Goal: Task Accomplishment & Management: Manage account settings

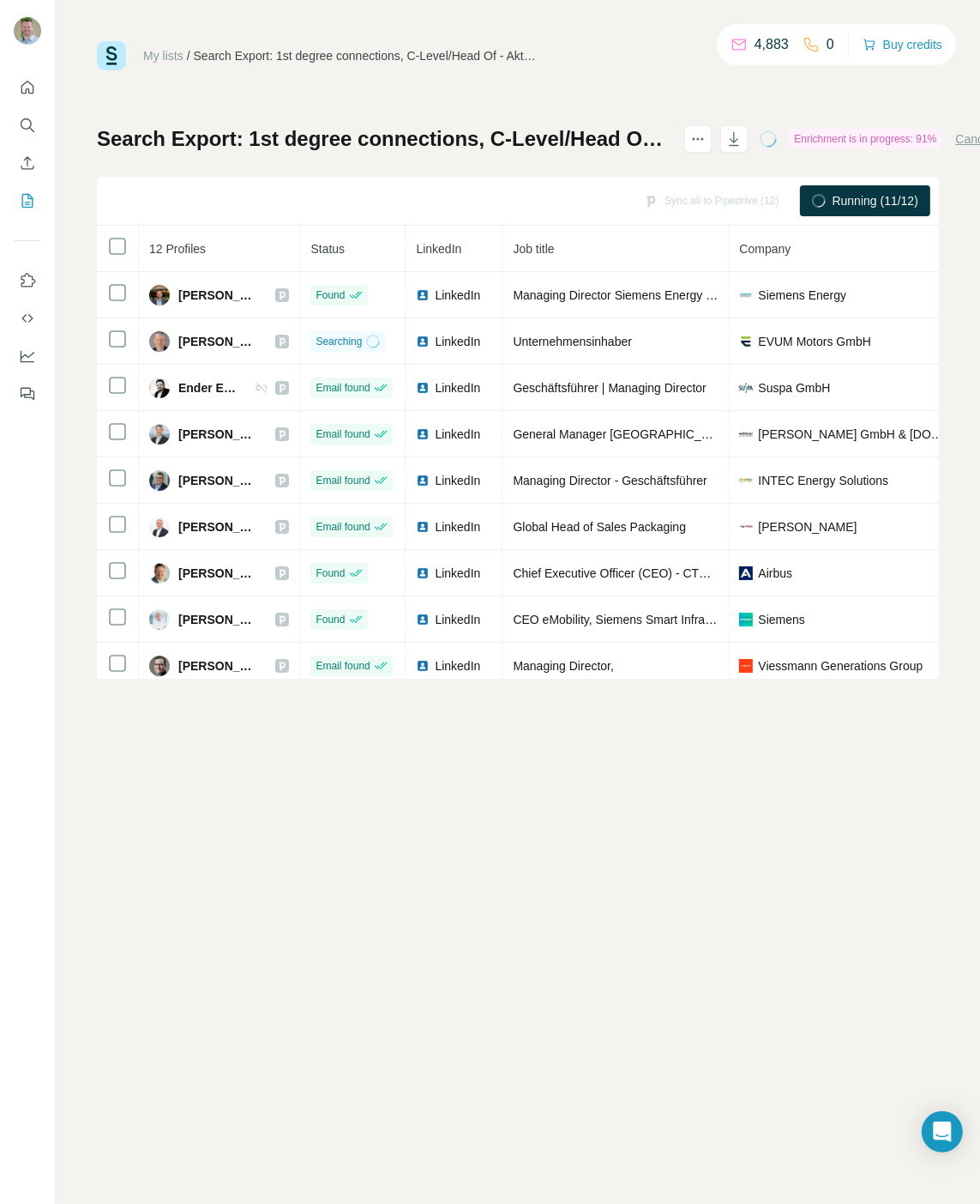
click at [170, 55] on link "My lists" at bounding box center [163, 56] width 40 height 14
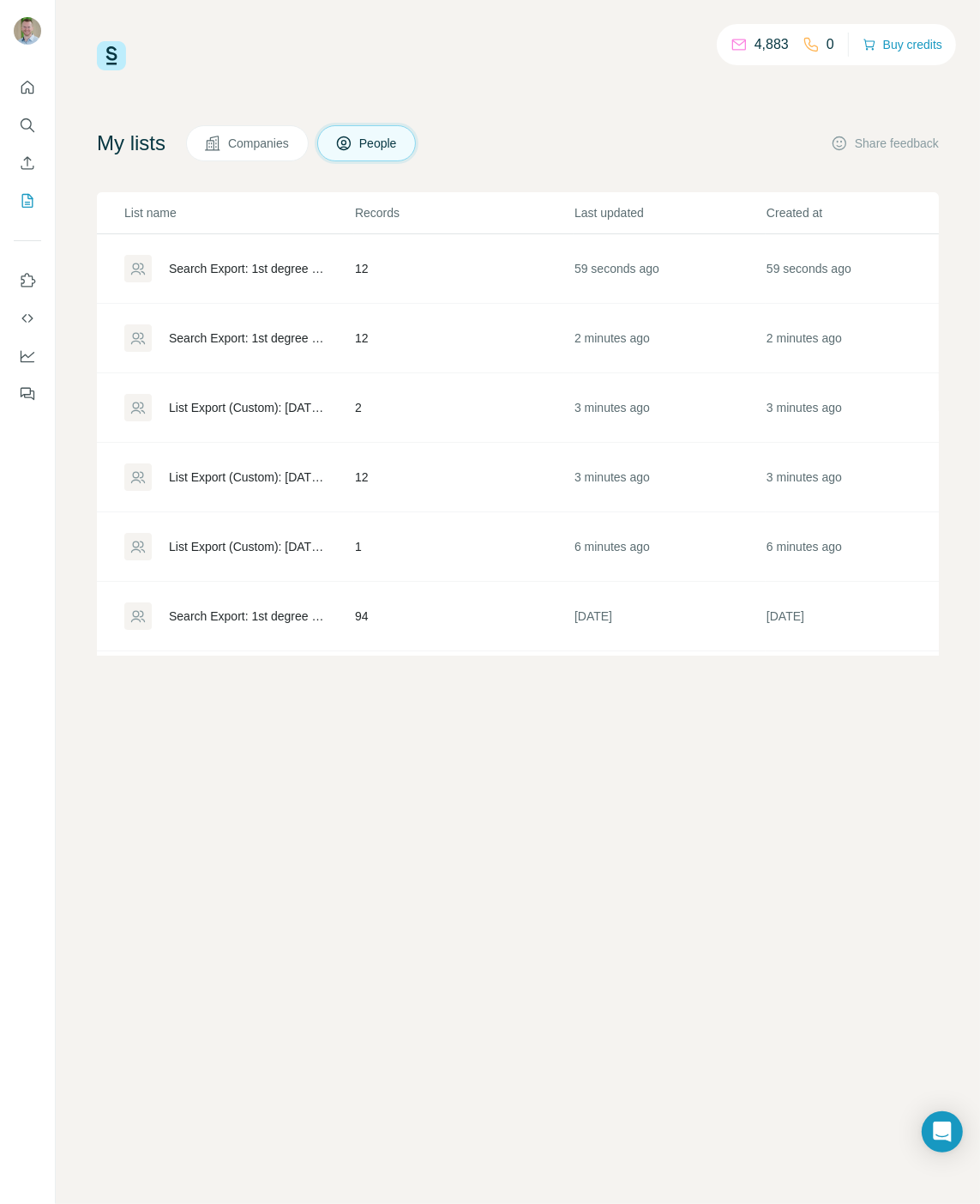
click at [253, 481] on div "List Export (Custom): [DATE] 13:46" at bounding box center [247, 476] width 157 height 17
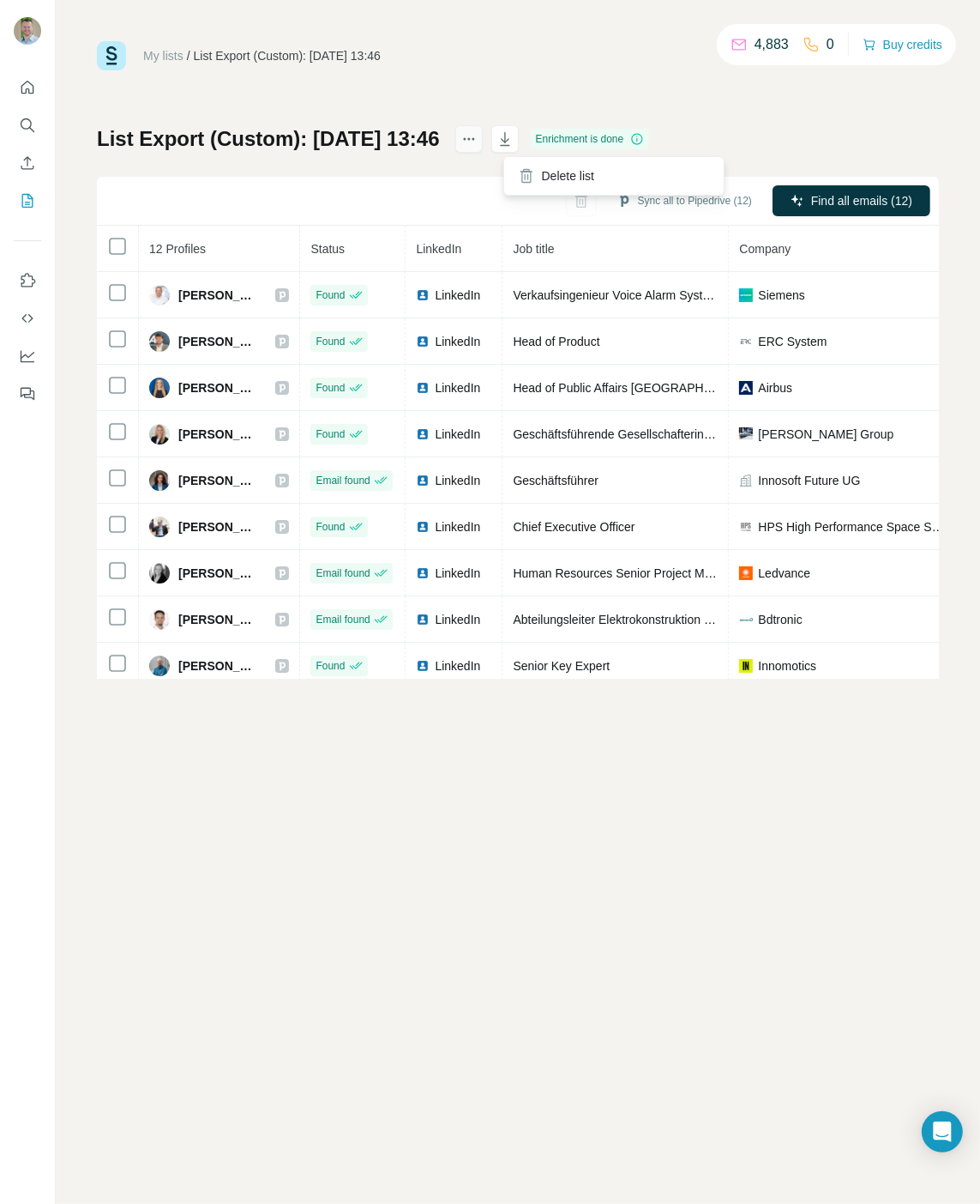
click at [478, 137] on icon "actions" at bounding box center [469, 138] width 17 height 17
click at [161, 55] on link "My lists" at bounding box center [163, 56] width 40 height 14
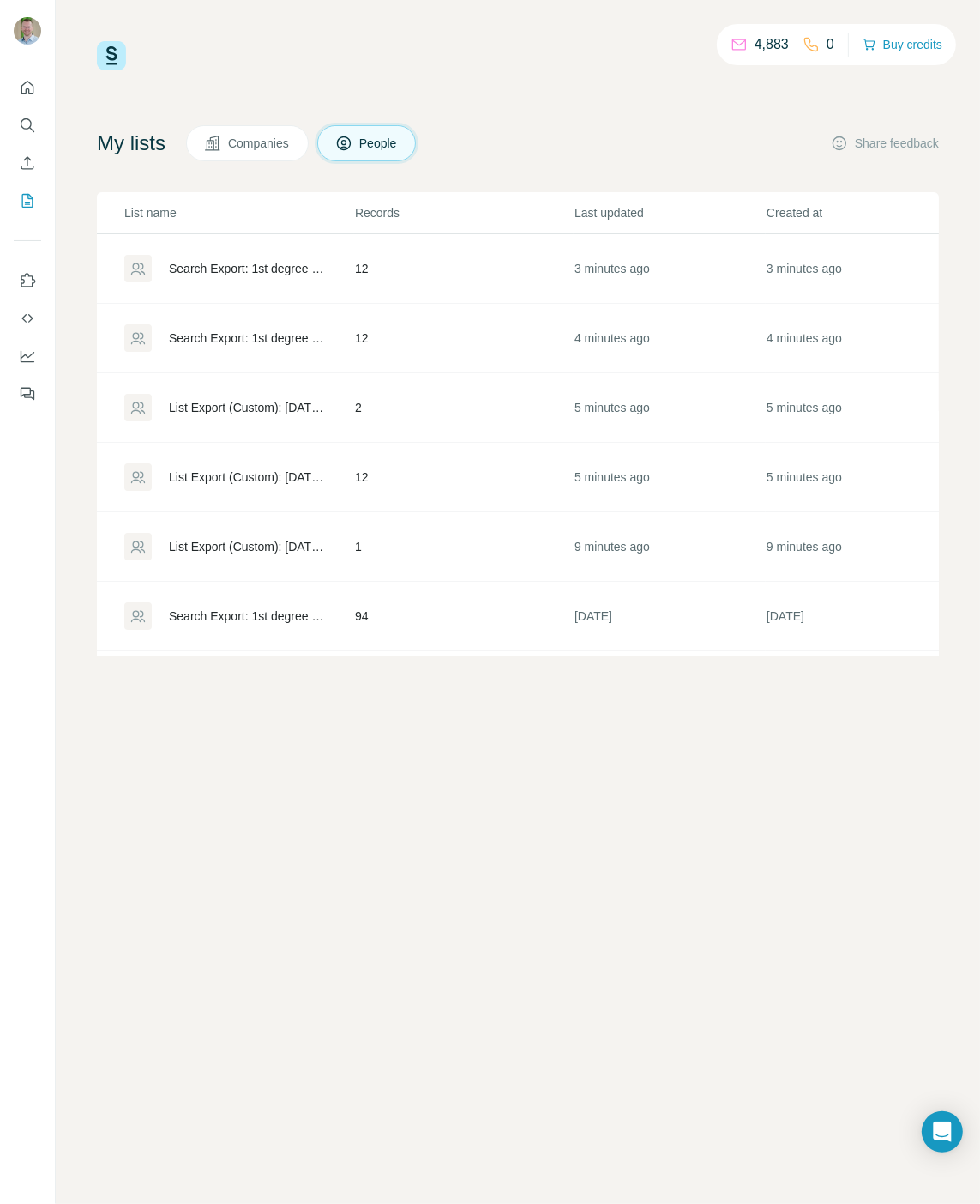
click at [149, 271] on div at bounding box center [138, 269] width 28 height 28
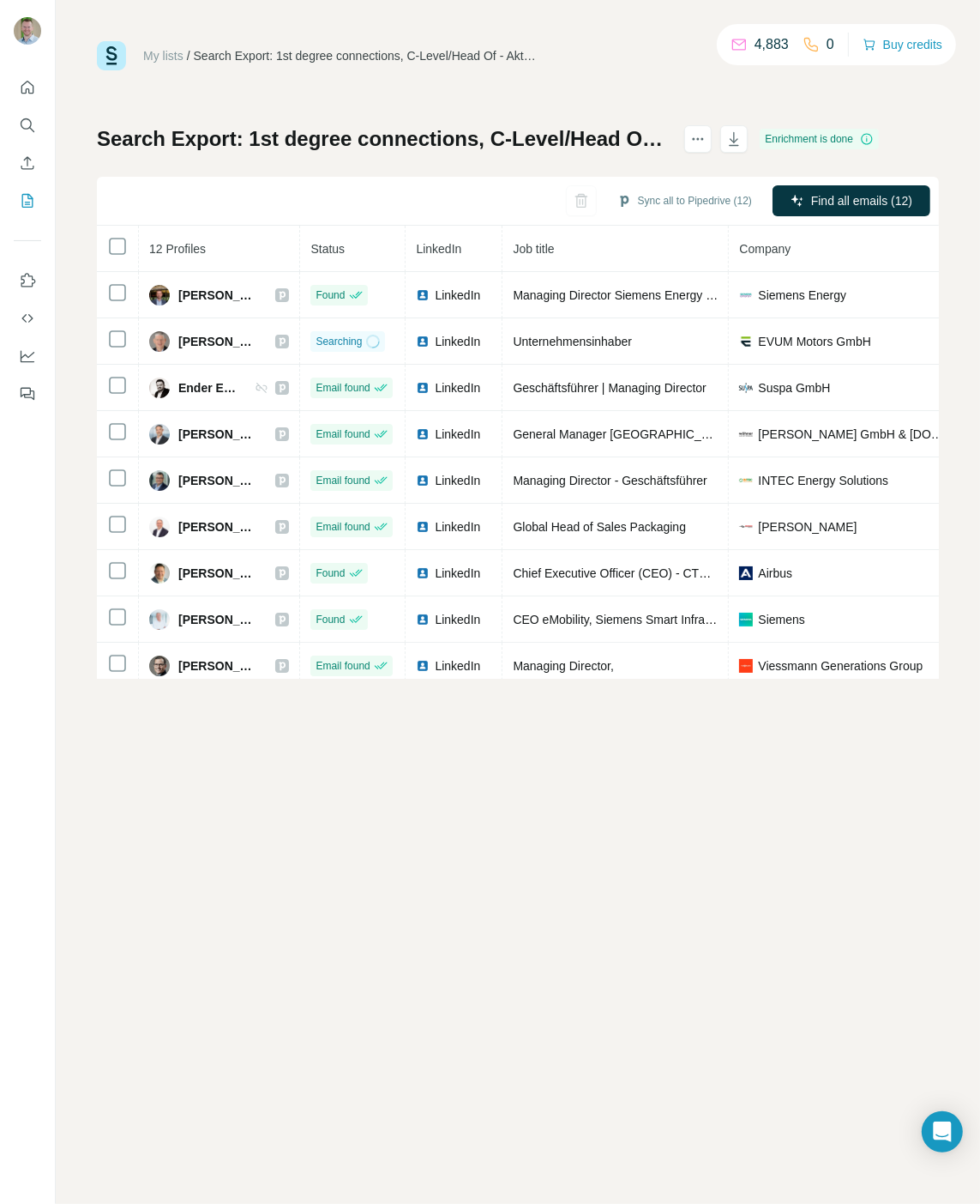
click at [229, 272] on td "Christoph Schuette" at bounding box center [220, 295] width 162 height 46
click at [163, 54] on link "My lists" at bounding box center [163, 56] width 40 height 14
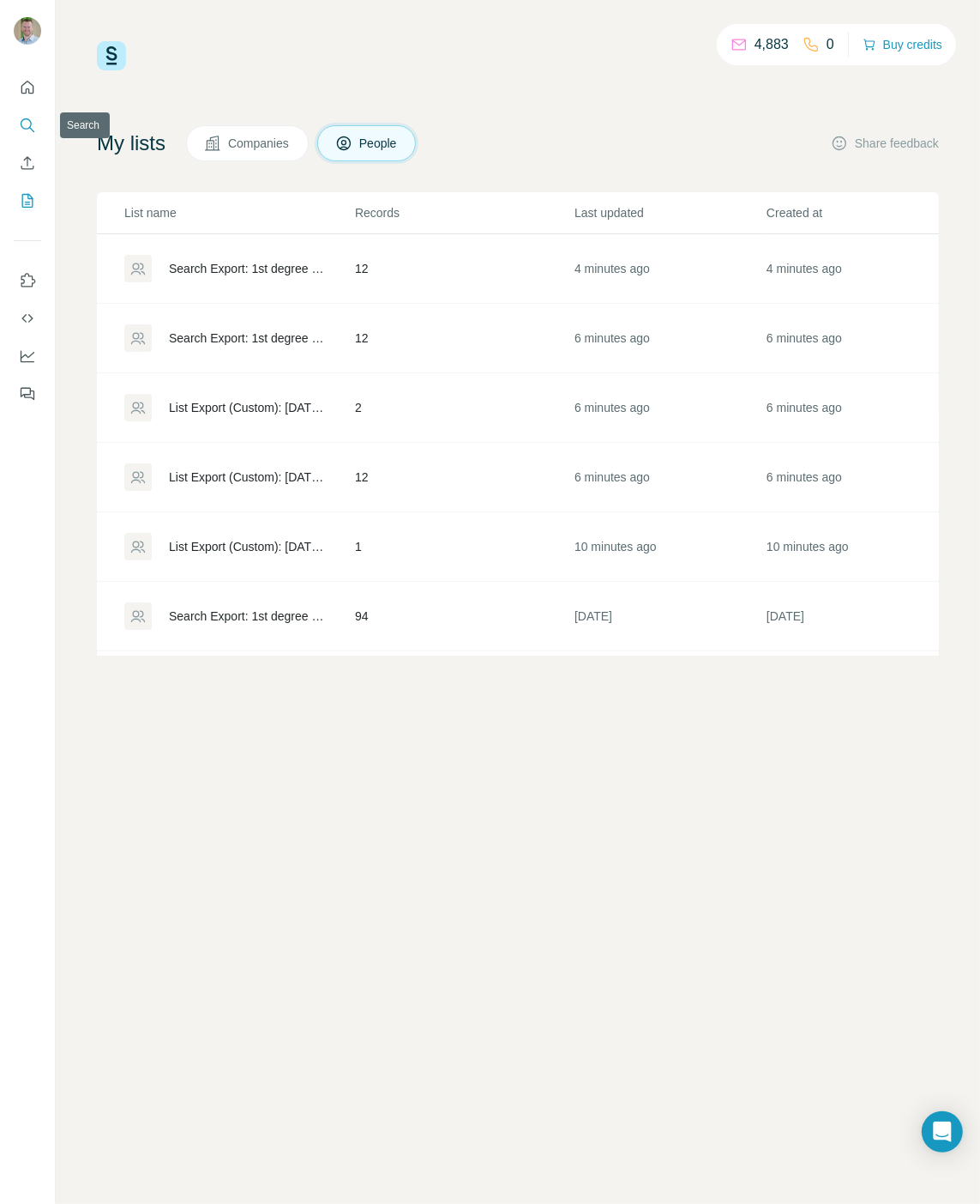
click at [24, 120] on icon "Search" at bounding box center [27, 124] width 17 height 17
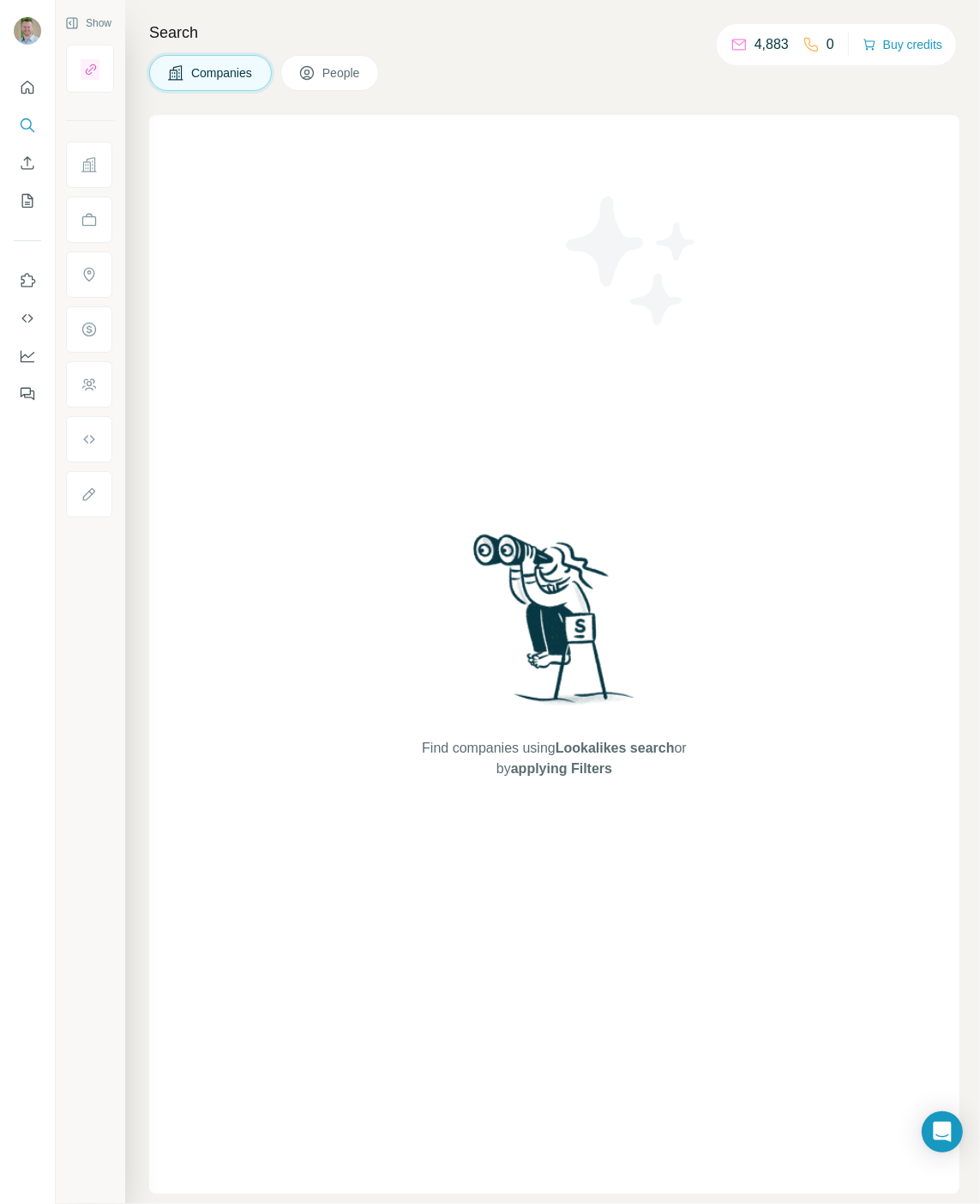
click at [295, 76] on button "People" at bounding box center [330, 73] width 99 height 36
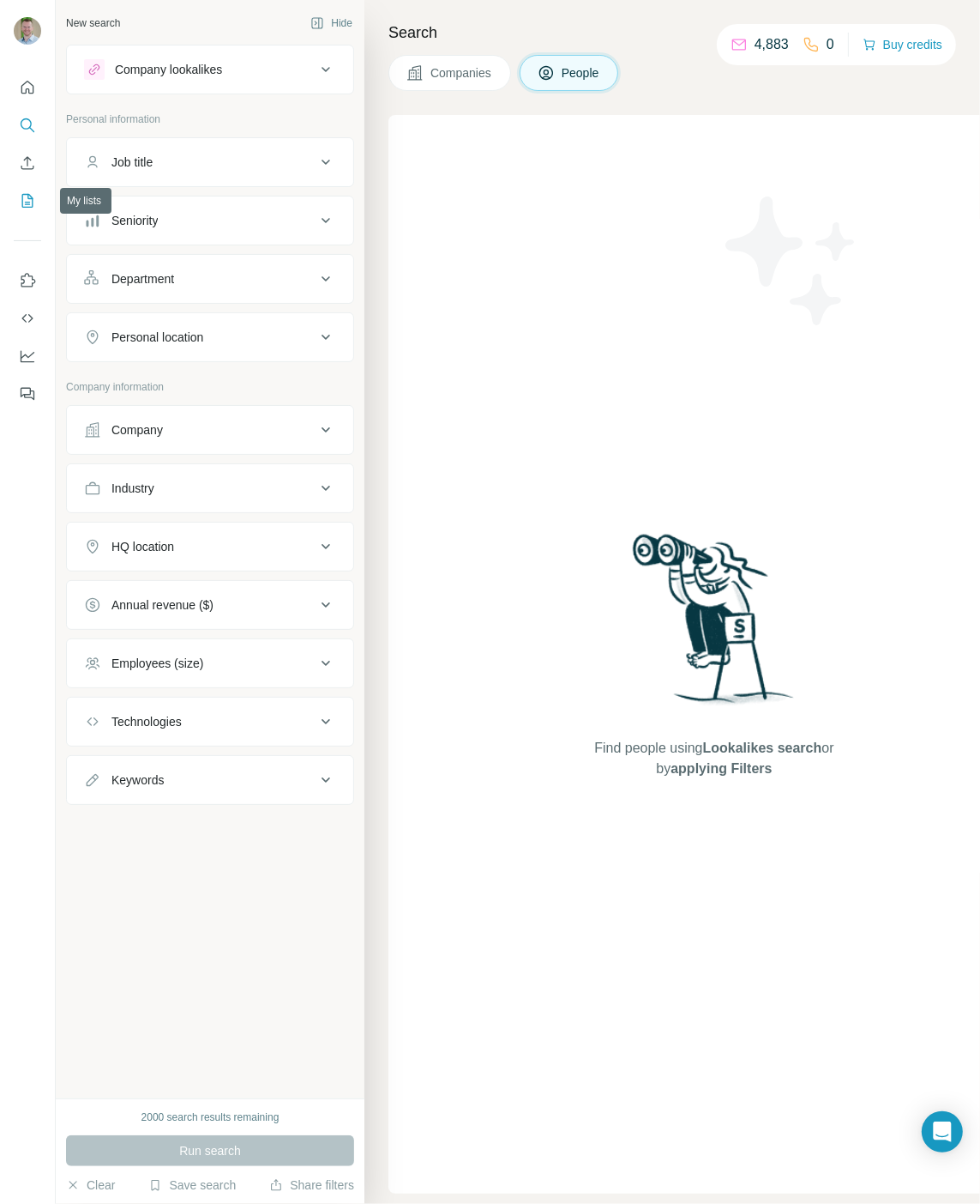
click at [24, 202] on icon "My lists" at bounding box center [27, 200] width 17 height 17
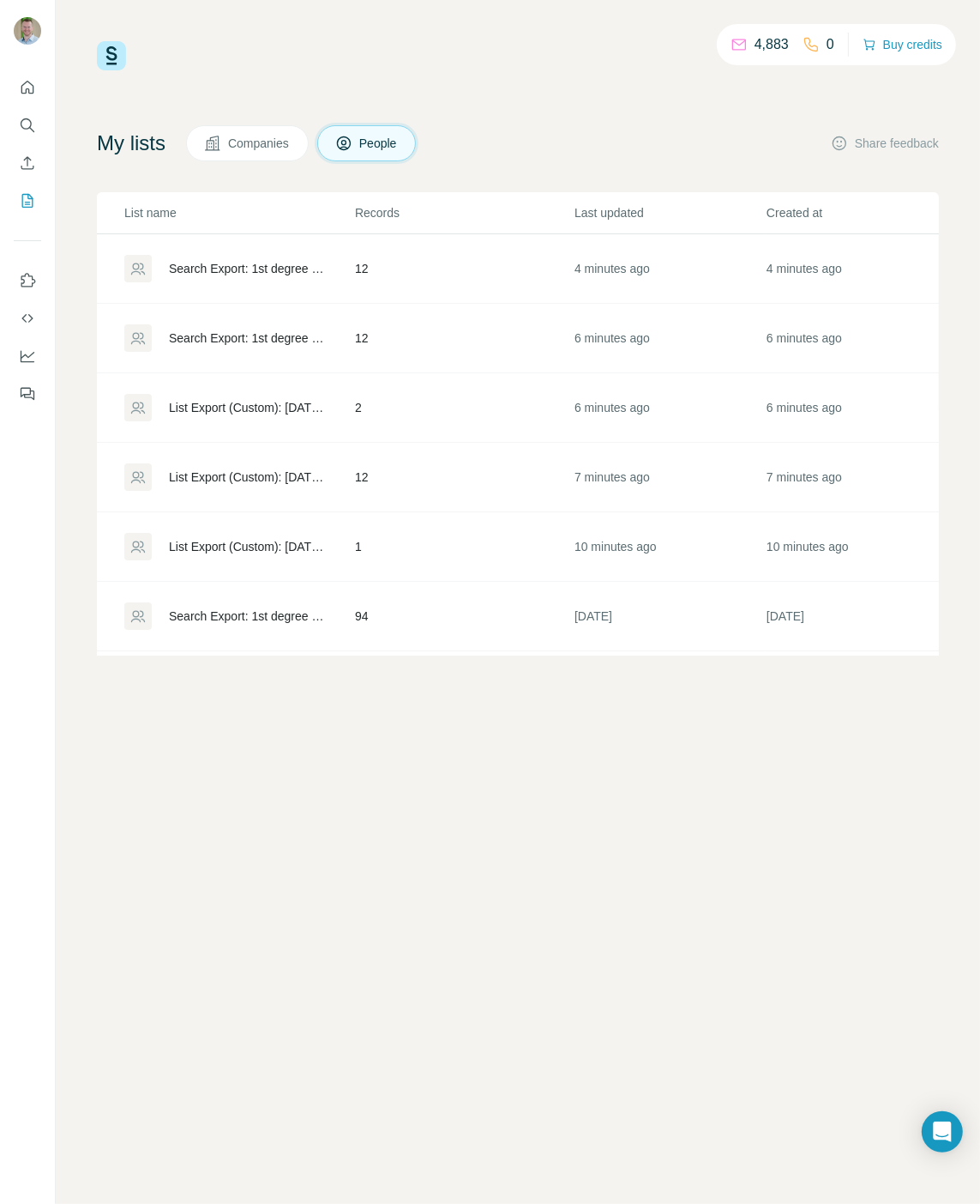
click at [251, 338] on div "Search Export: 1st degree connections, C-Level/Head Of - Aktive Poster - [DATE]…" at bounding box center [247, 337] width 157 height 17
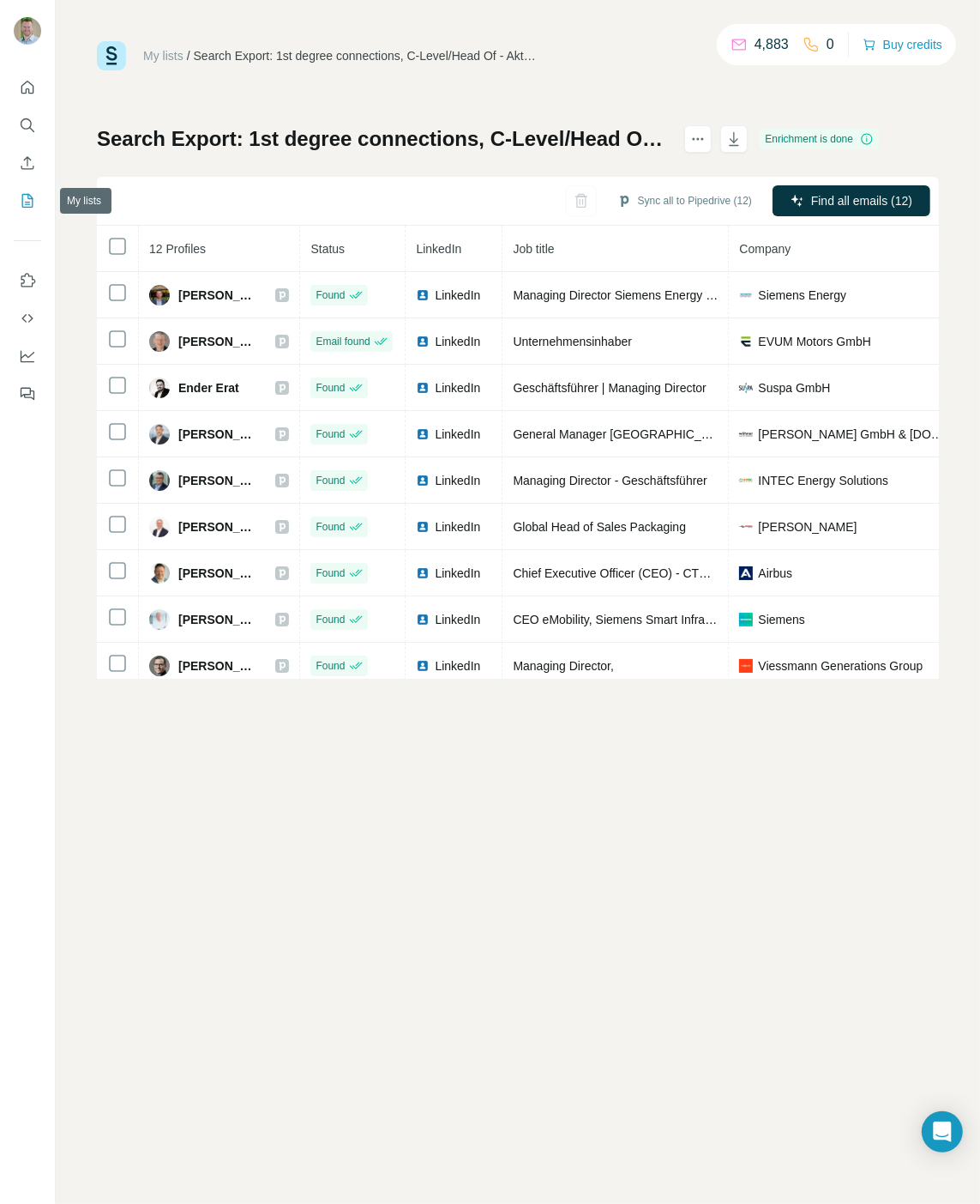
click at [28, 201] on icon "My lists" at bounding box center [27, 200] width 17 height 17
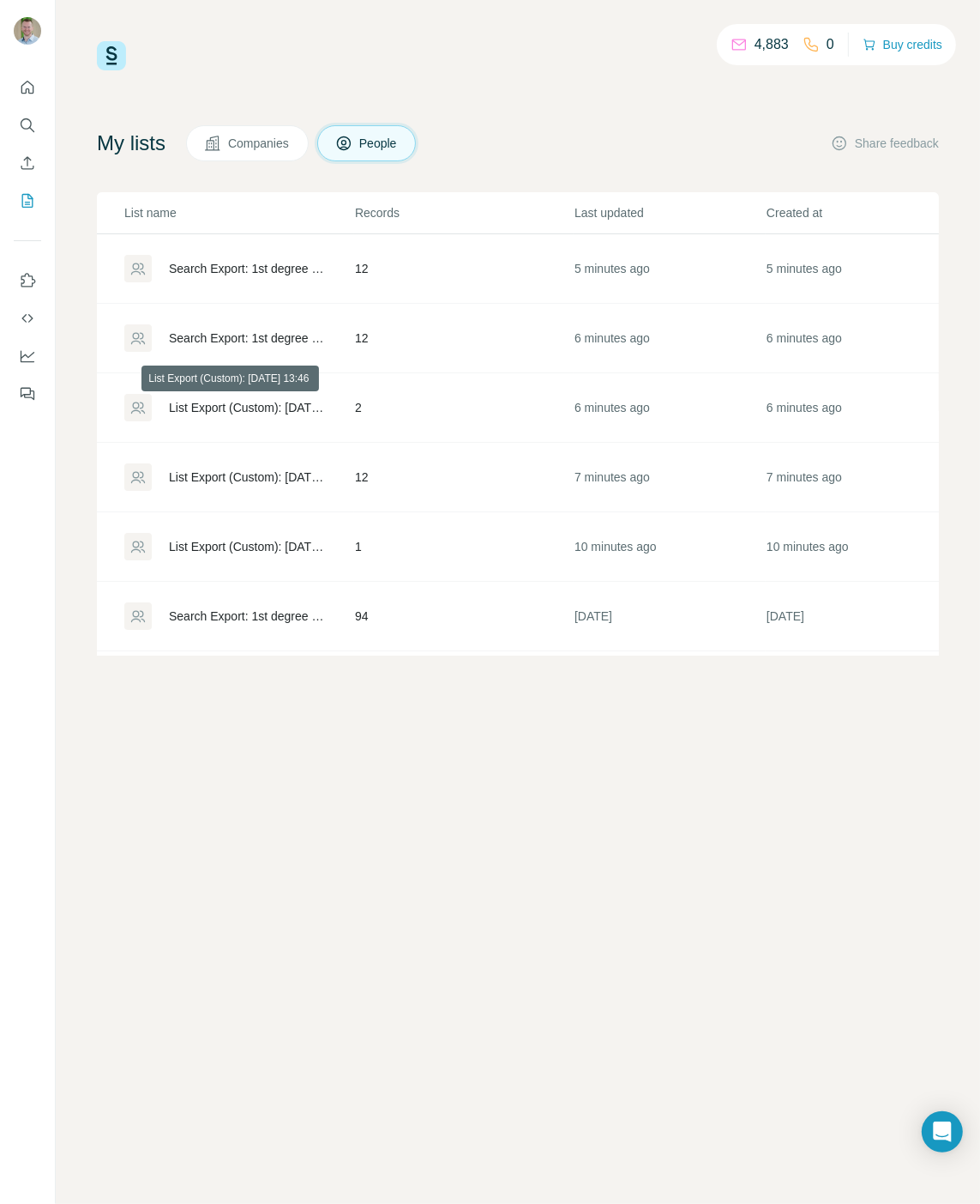
click at [265, 406] on div "List Export (Custom): [DATE] 13:46" at bounding box center [247, 407] width 157 height 17
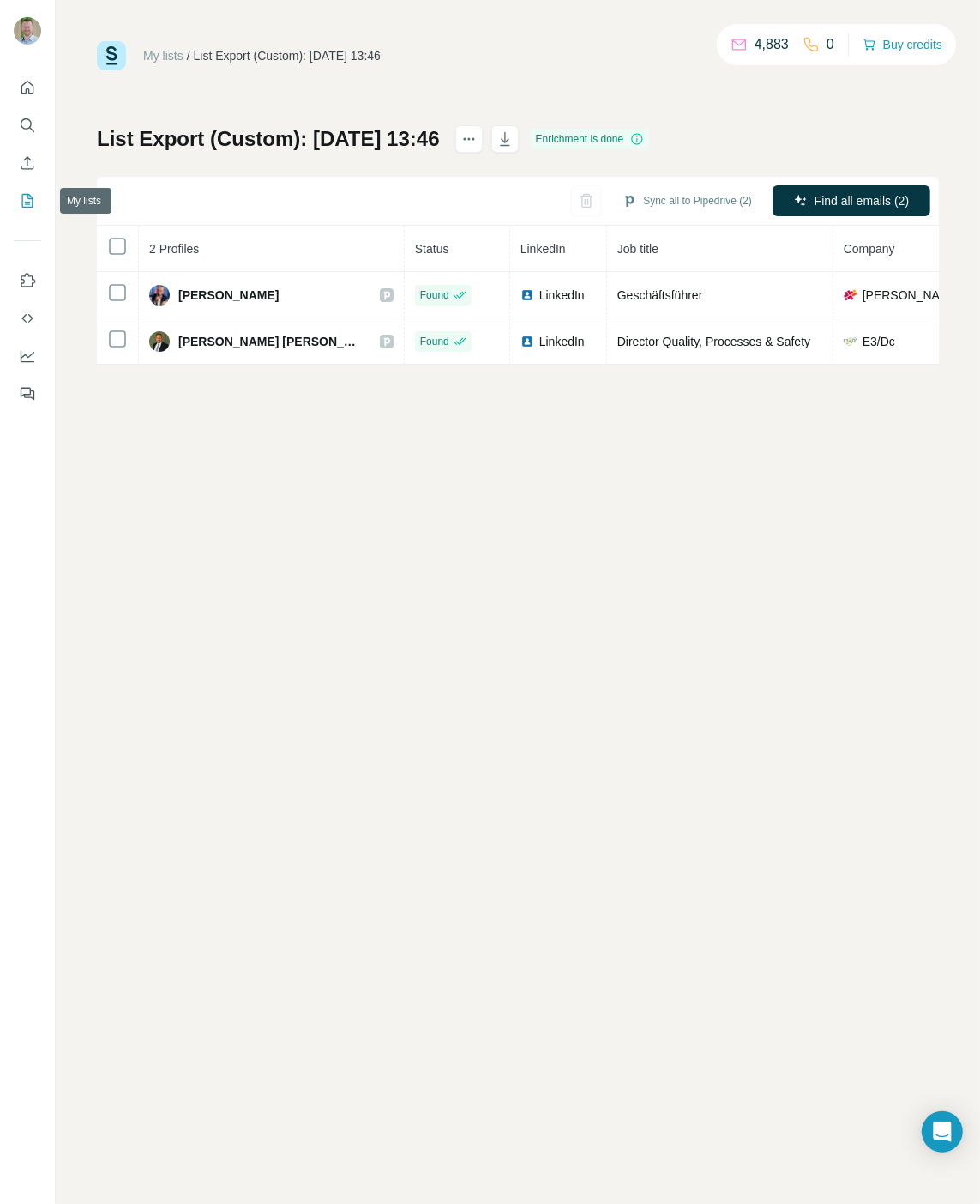
click at [35, 211] on button "My lists" at bounding box center [28, 200] width 28 height 31
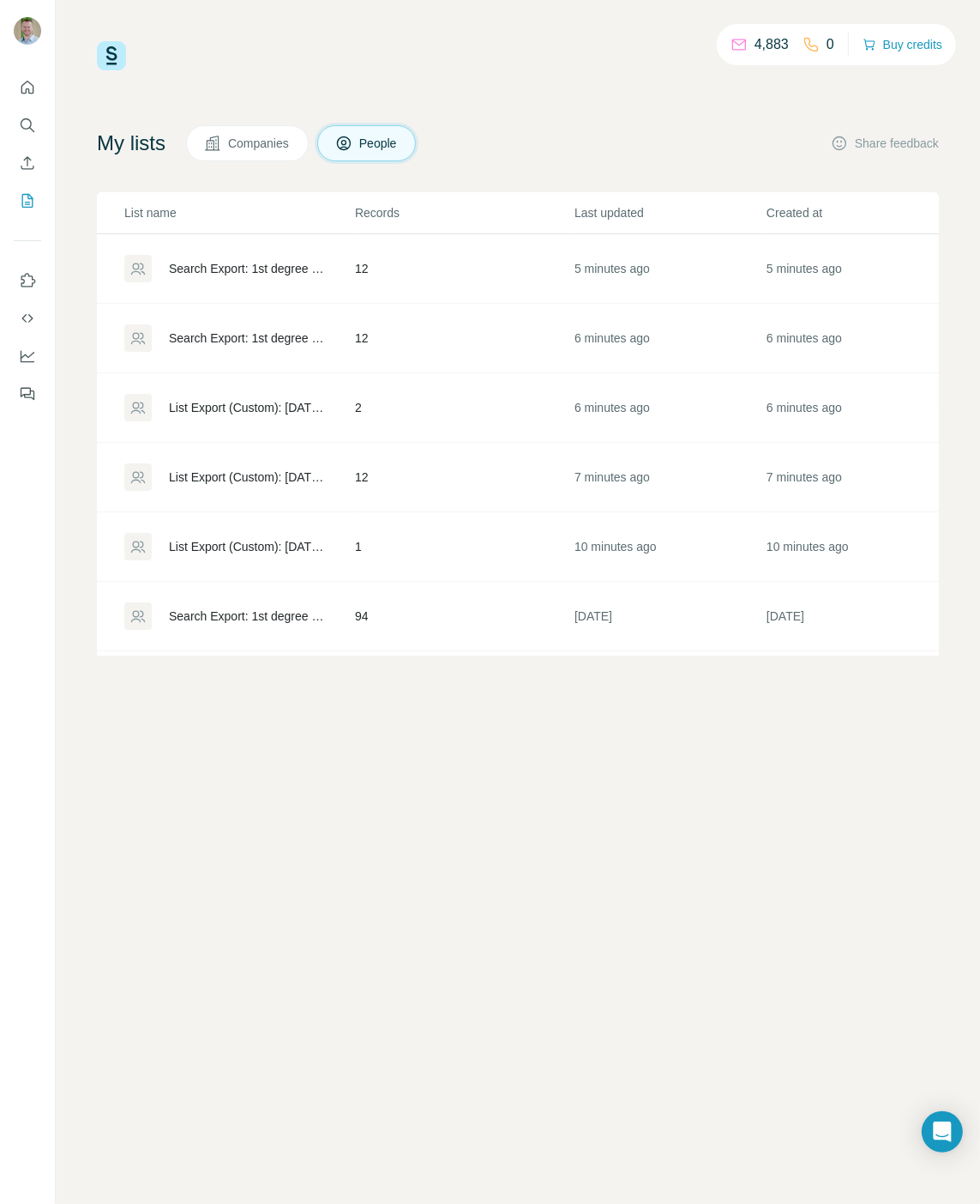
click at [266, 469] on div "List Export (Custom): [DATE] 13:46" at bounding box center [247, 476] width 157 height 17
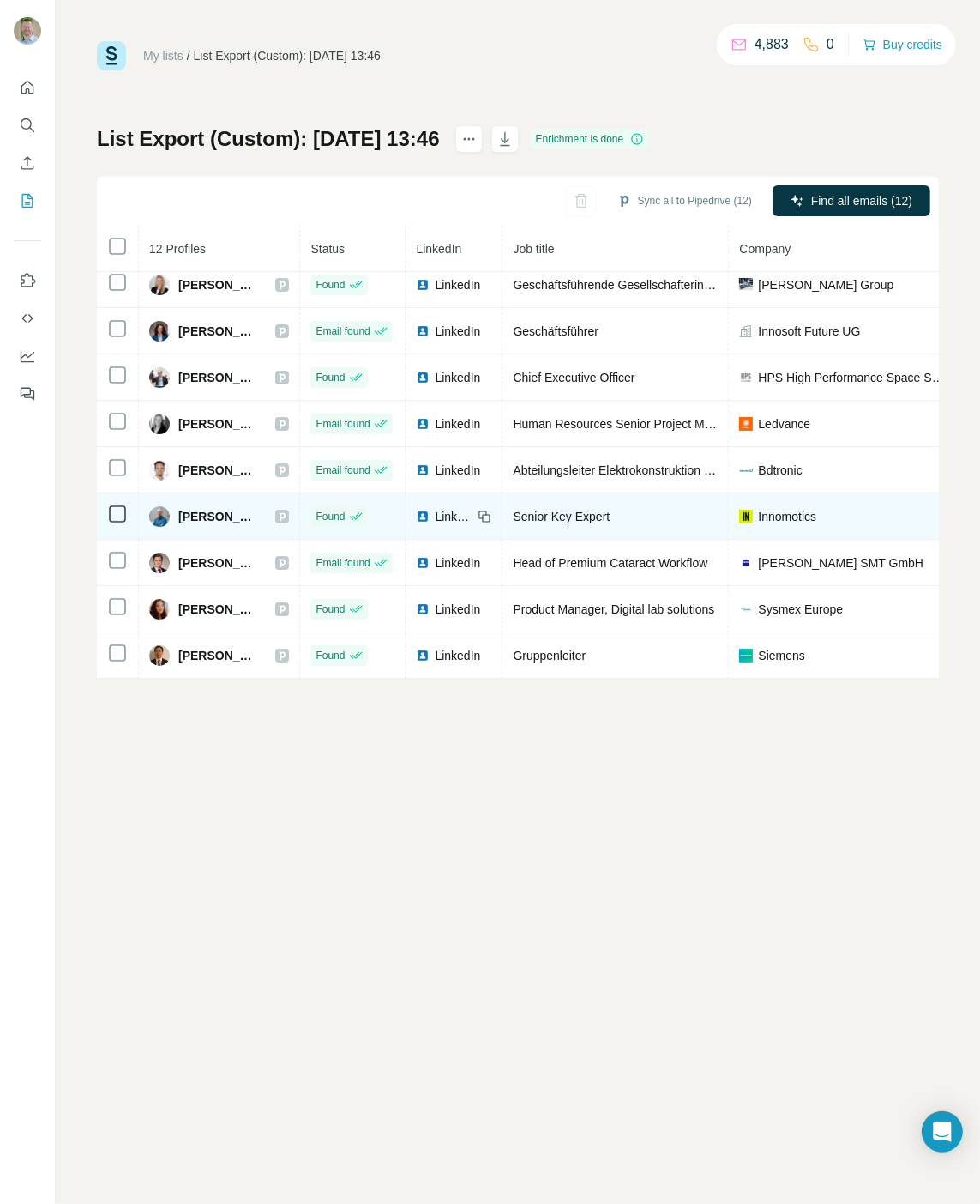
scroll to position [154, 0]
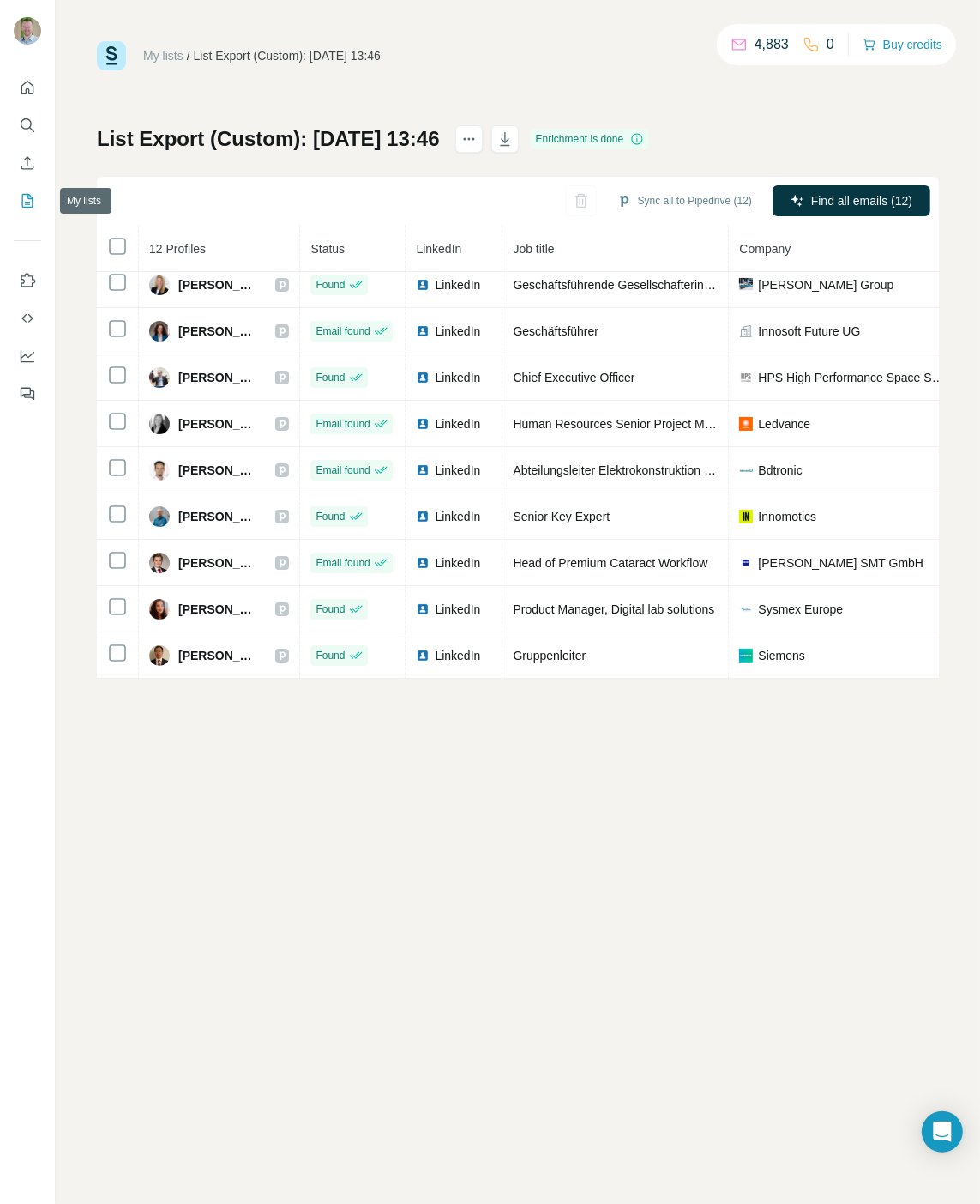
click at [26, 202] on icon "My lists" at bounding box center [29, 199] width 9 height 11
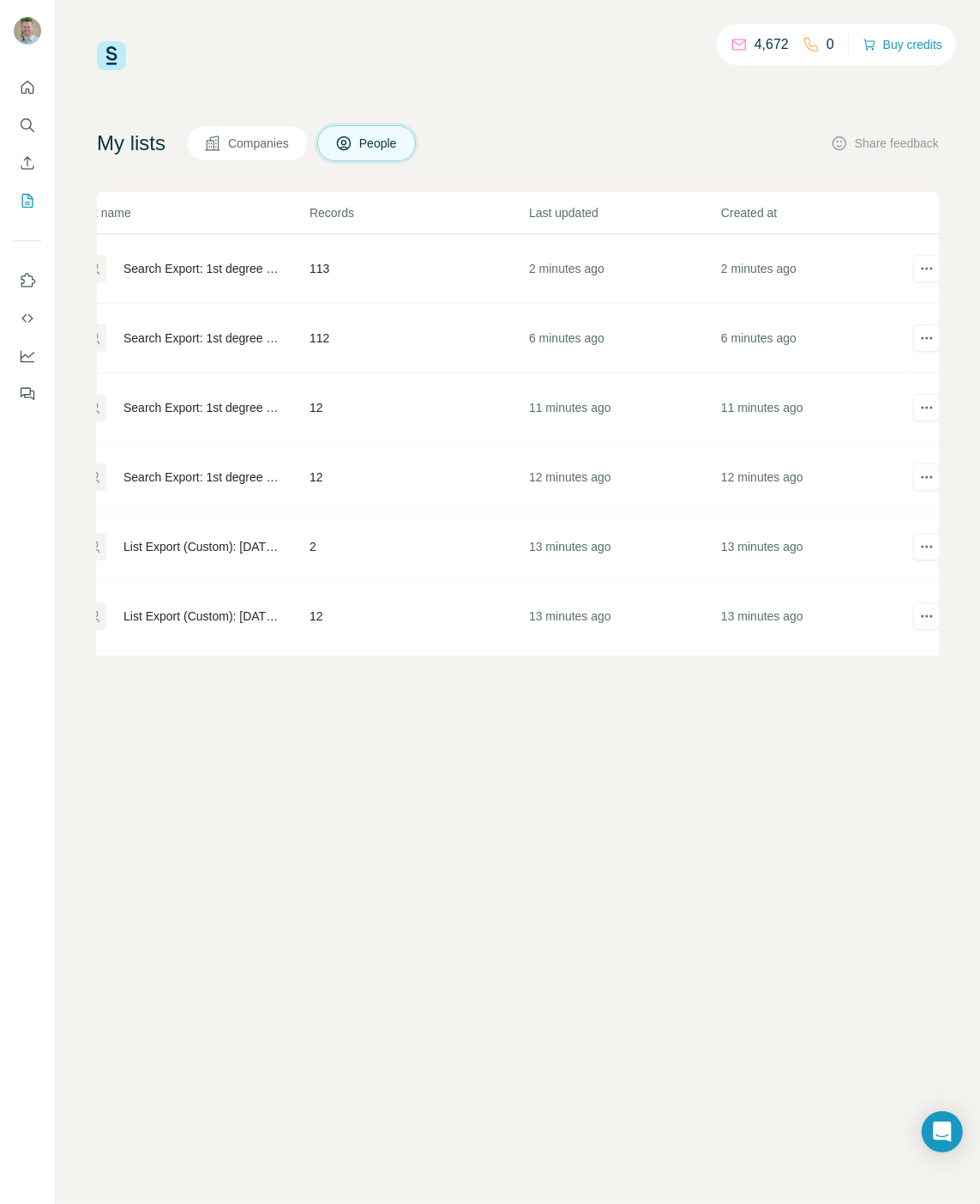
scroll to position [0, 99]
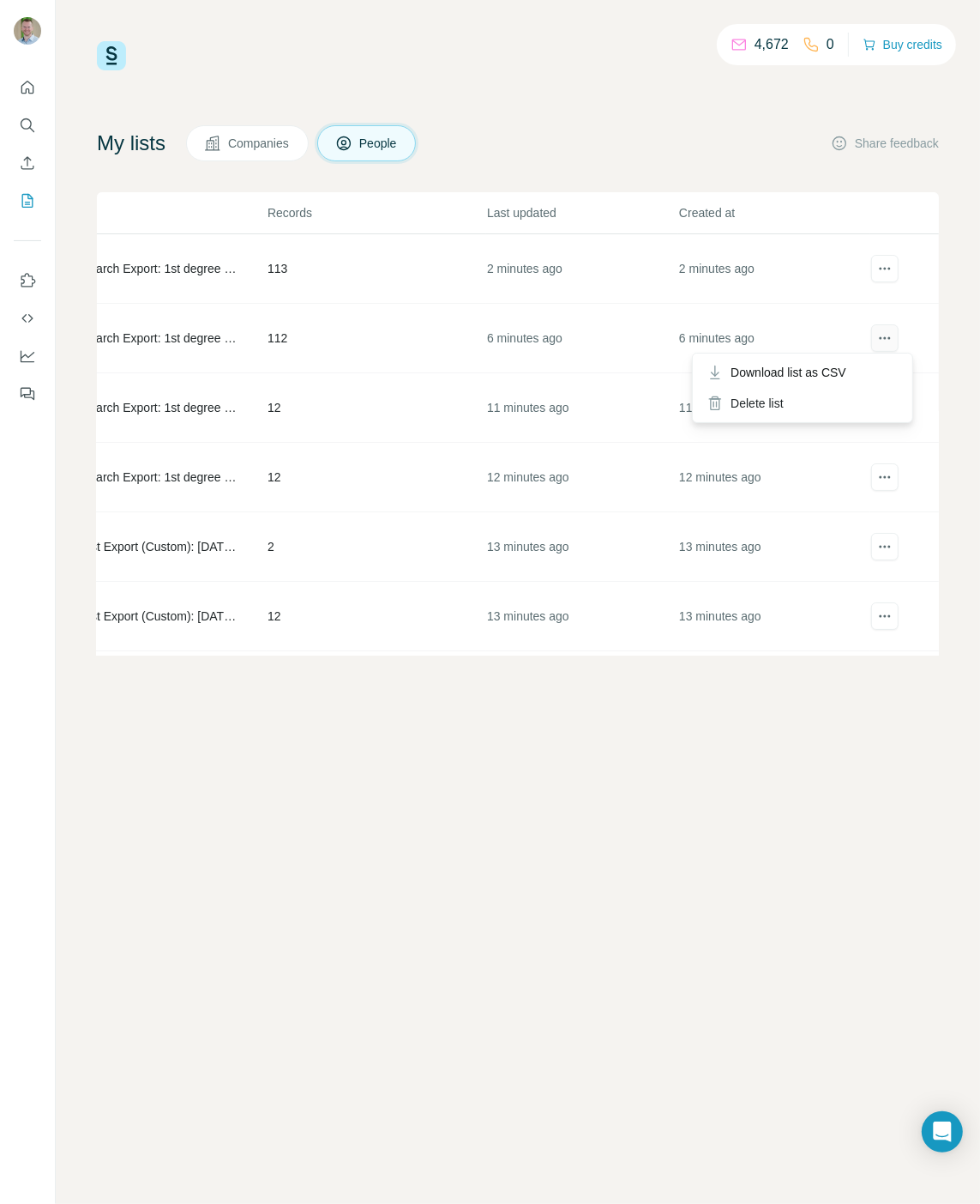
click at [877, 330] on icon "actions" at bounding box center [884, 337] width 17 height 17
click at [819, 405] on div "Delete list" at bounding box center [803, 403] width 213 height 31
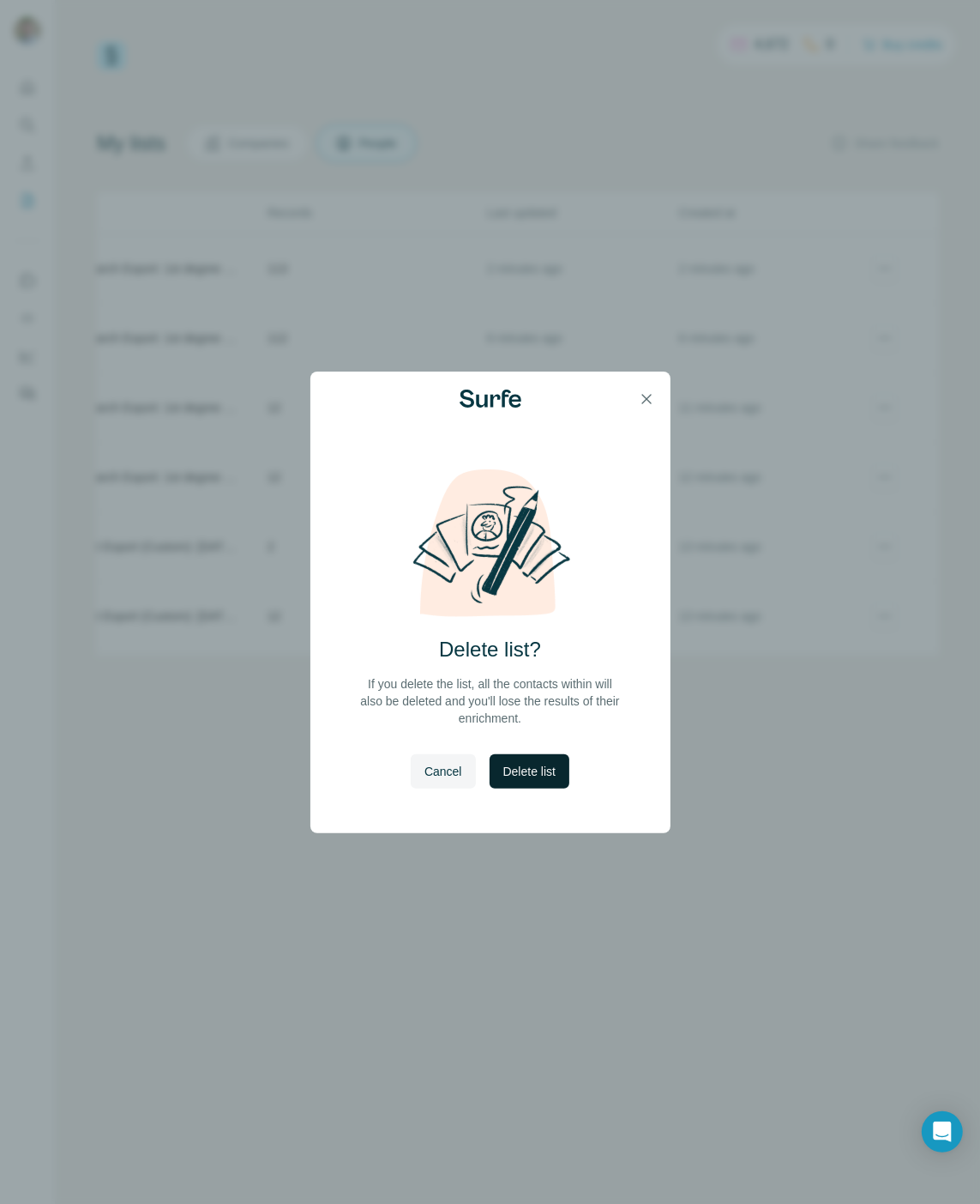
click at [539, 769] on span "Delete list" at bounding box center [529, 770] width 52 height 17
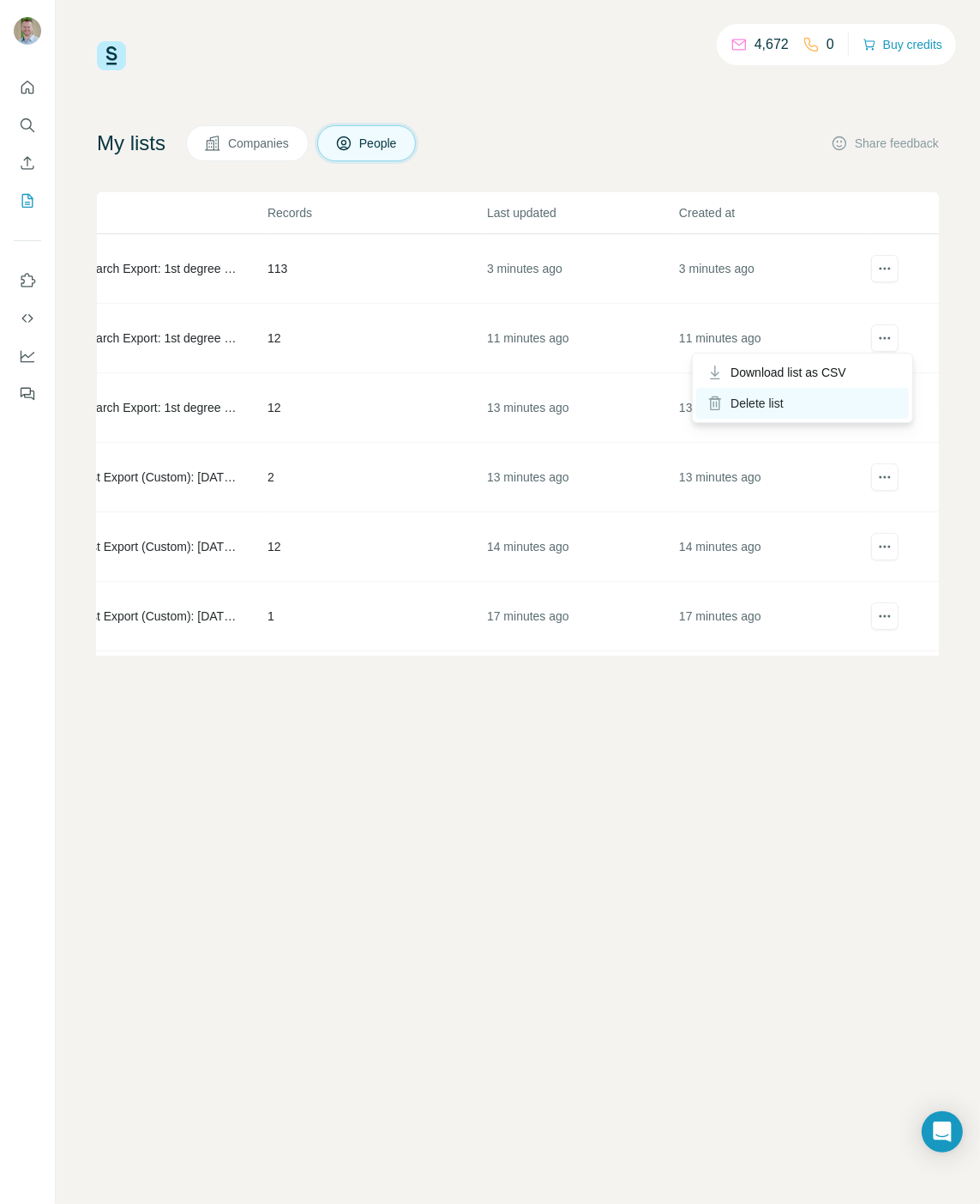
click at [819, 407] on div "Delete list" at bounding box center [803, 403] width 213 height 31
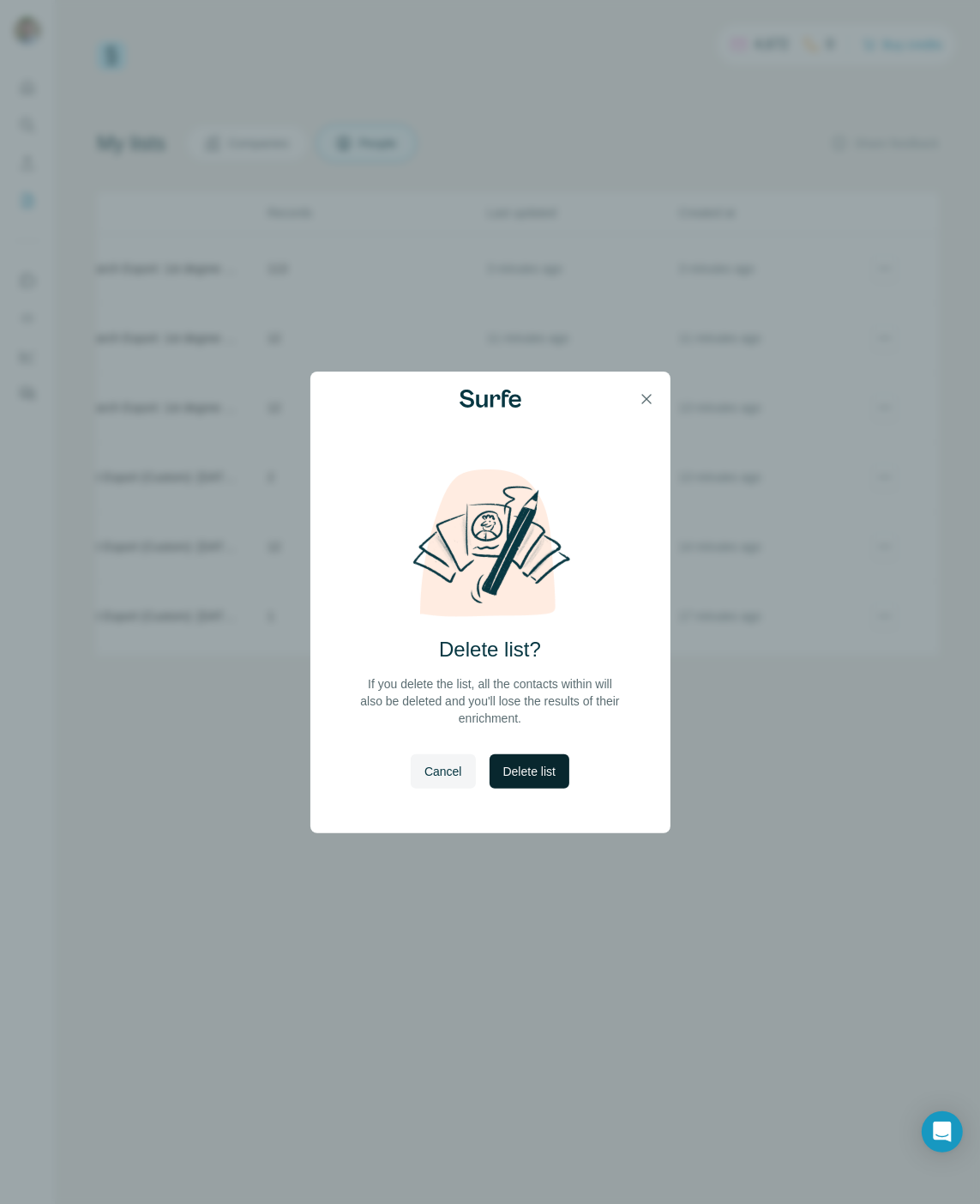
click at [534, 773] on span "Delete list" at bounding box center [529, 770] width 52 height 17
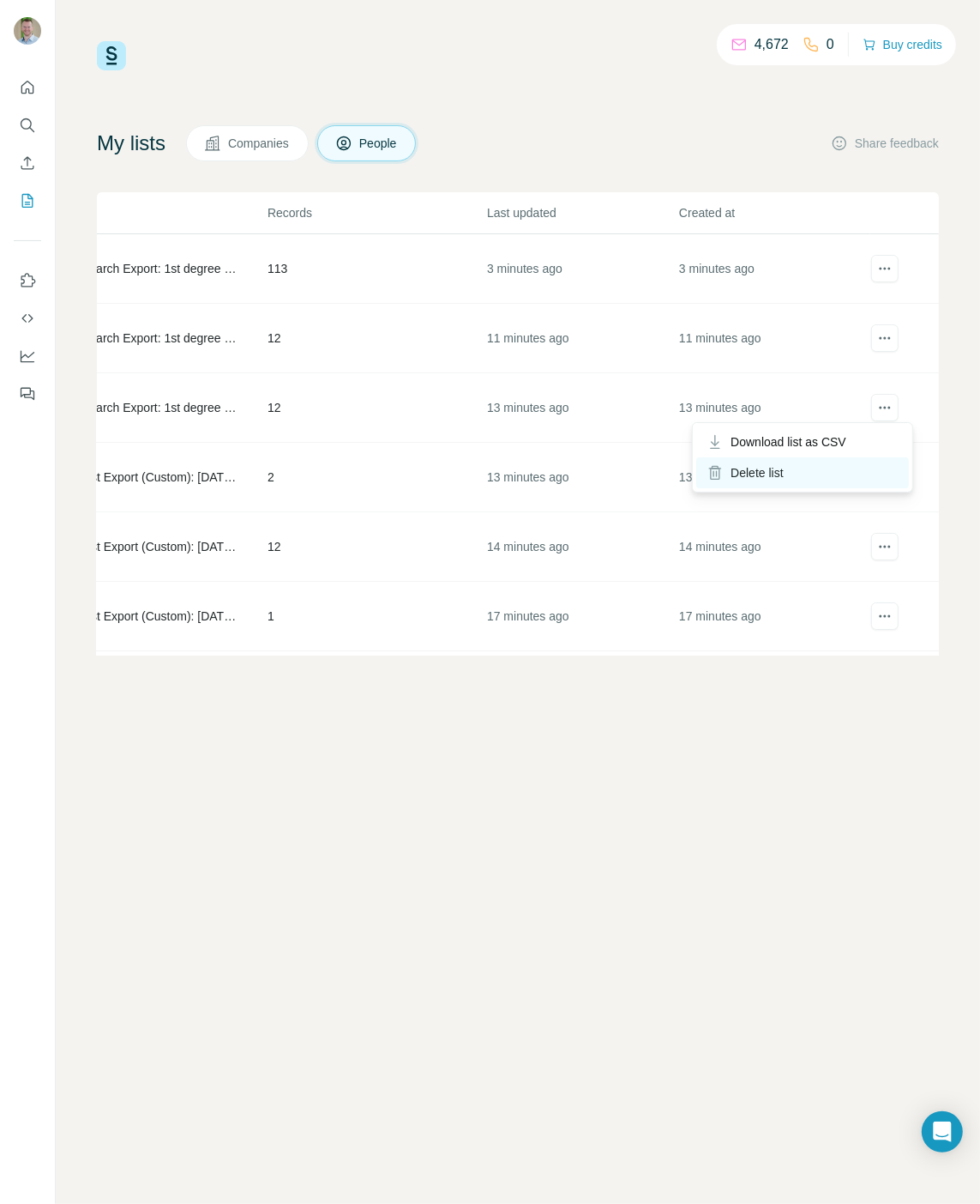
click at [837, 473] on div "Delete list" at bounding box center [803, 472] width 213 height 31
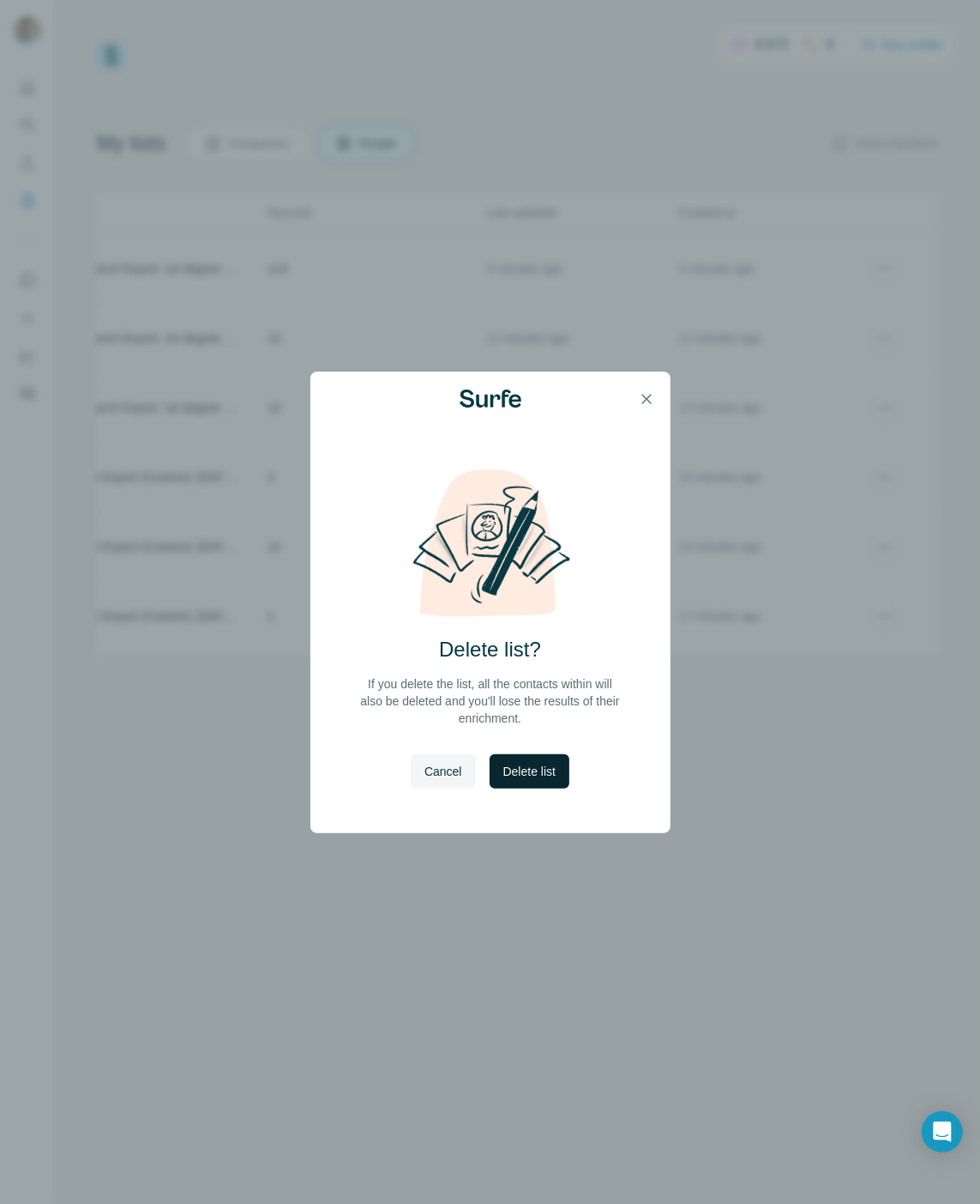
click at [545, 771] on span "Delete list" at bounding box center [529, 770] width 52 height 17
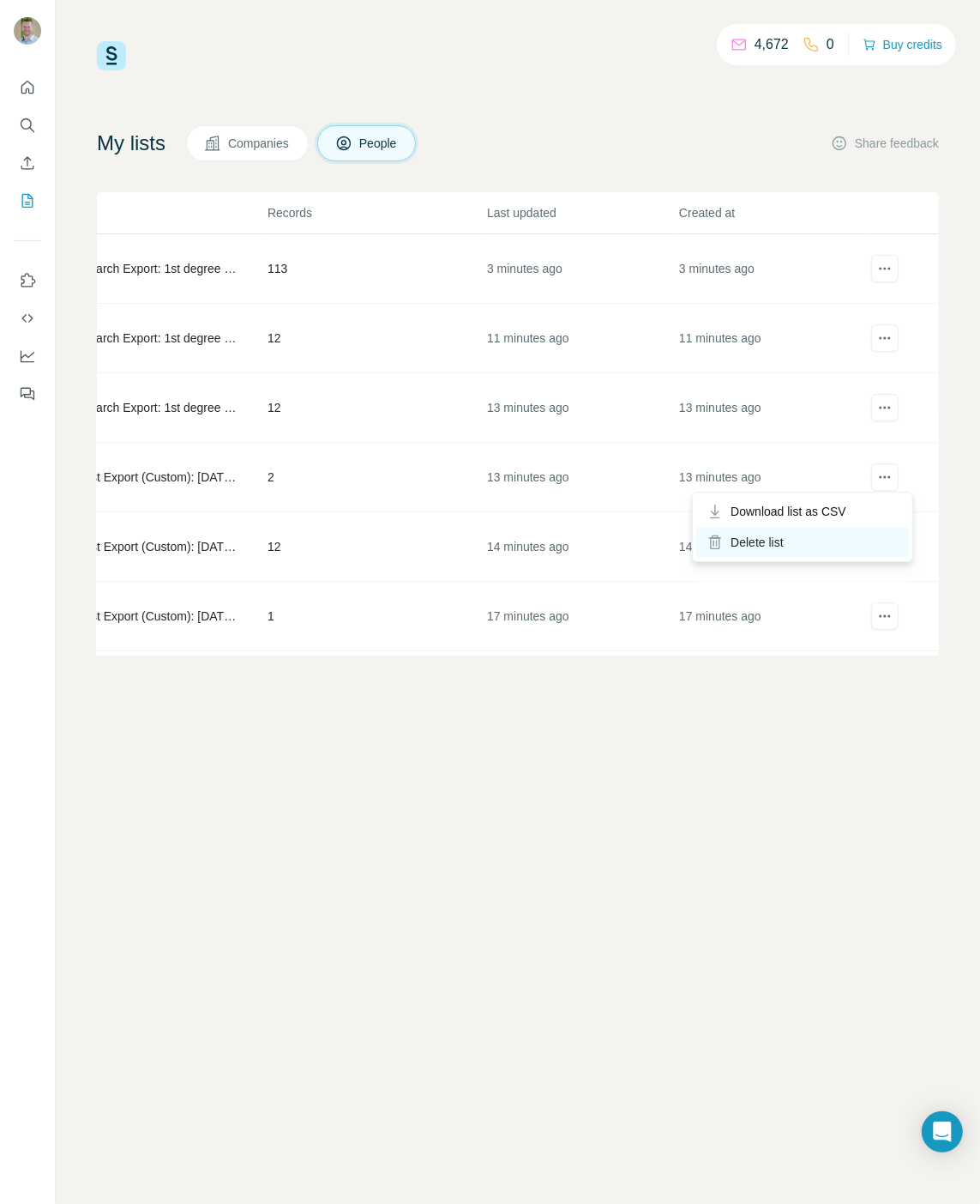
click at [830, 539] on div "Delete list" at bounding box center [803, 542] width 213 height 31
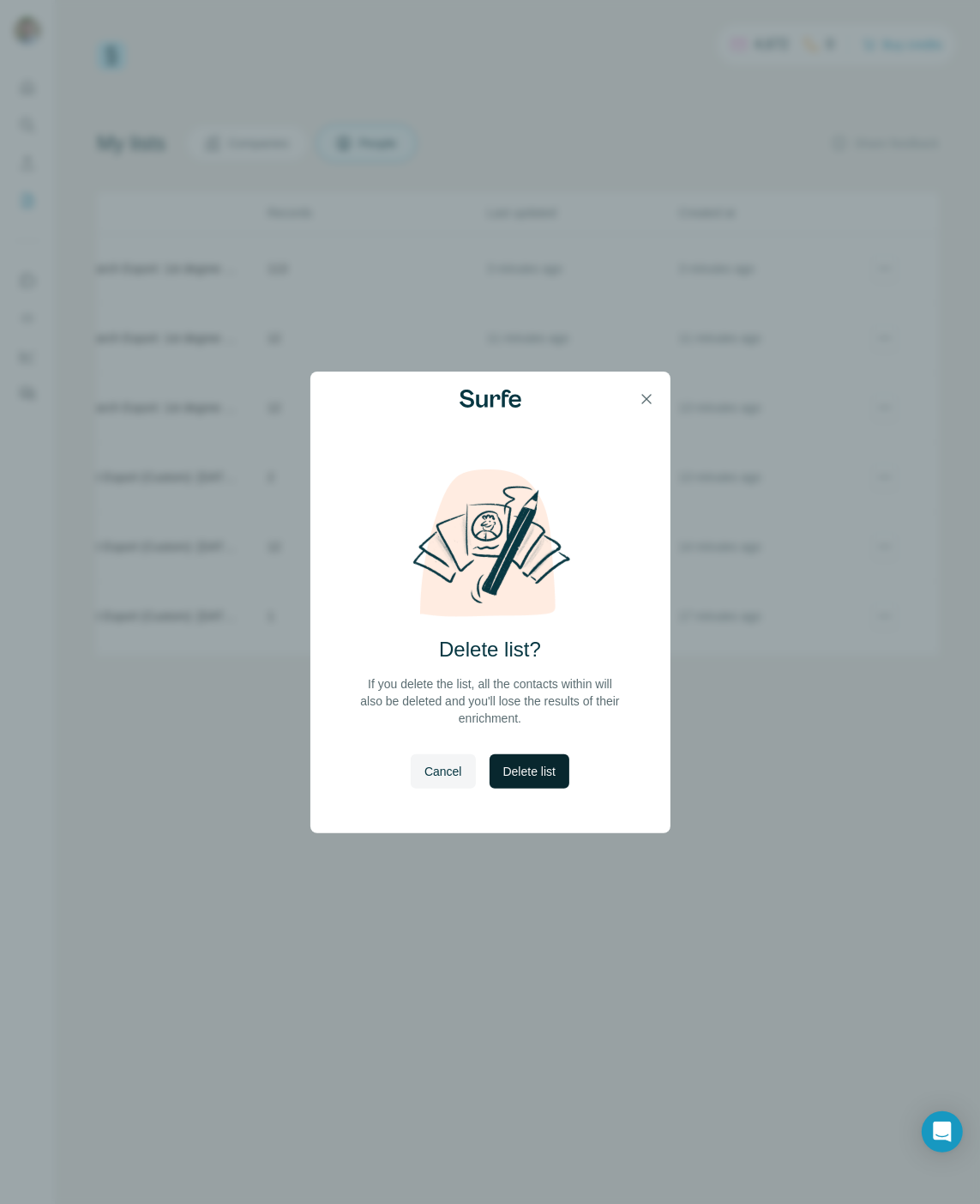
click at [515, 765] on span "Delete list" at bounding box center [529, 770] width 52 height 17
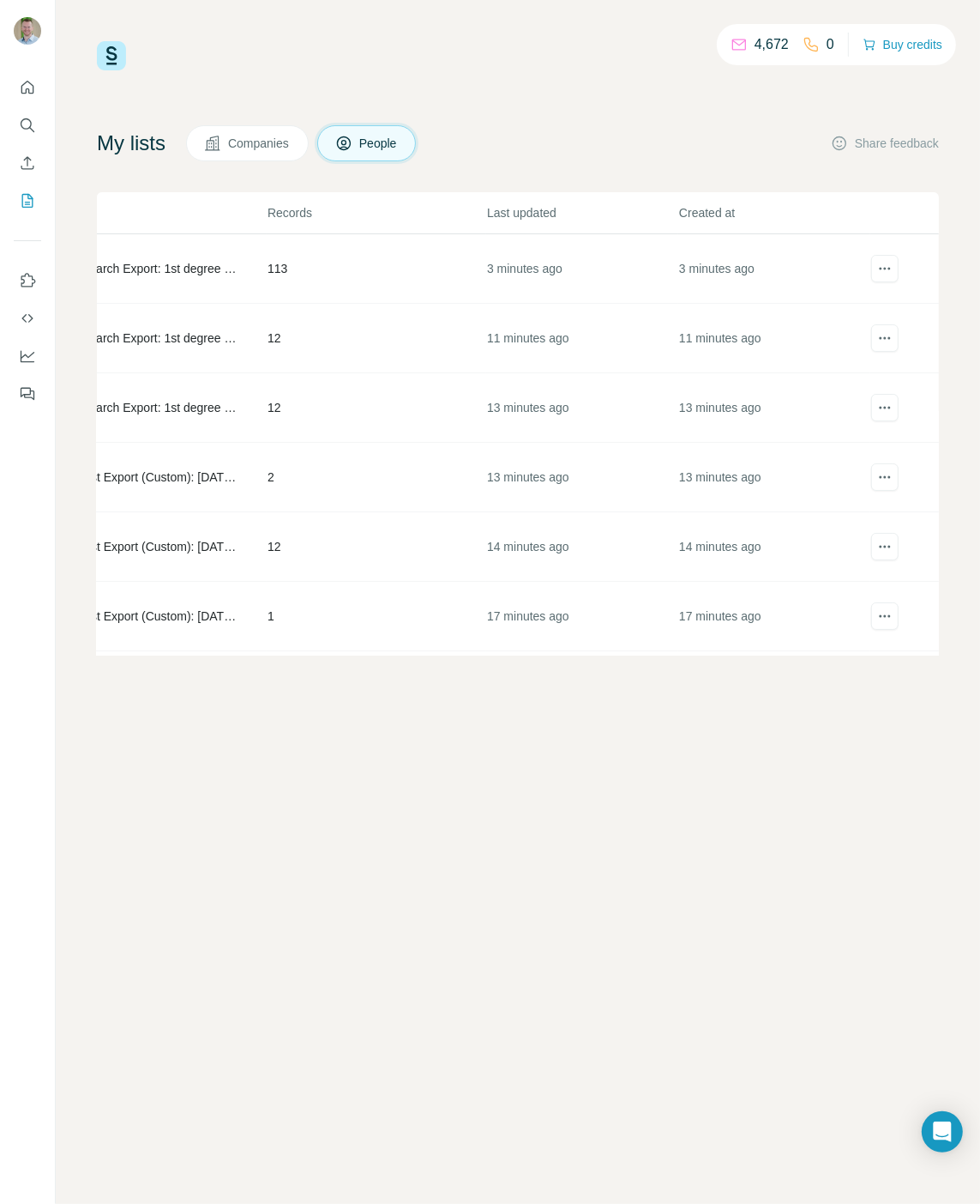
scroll to position [0, 87]
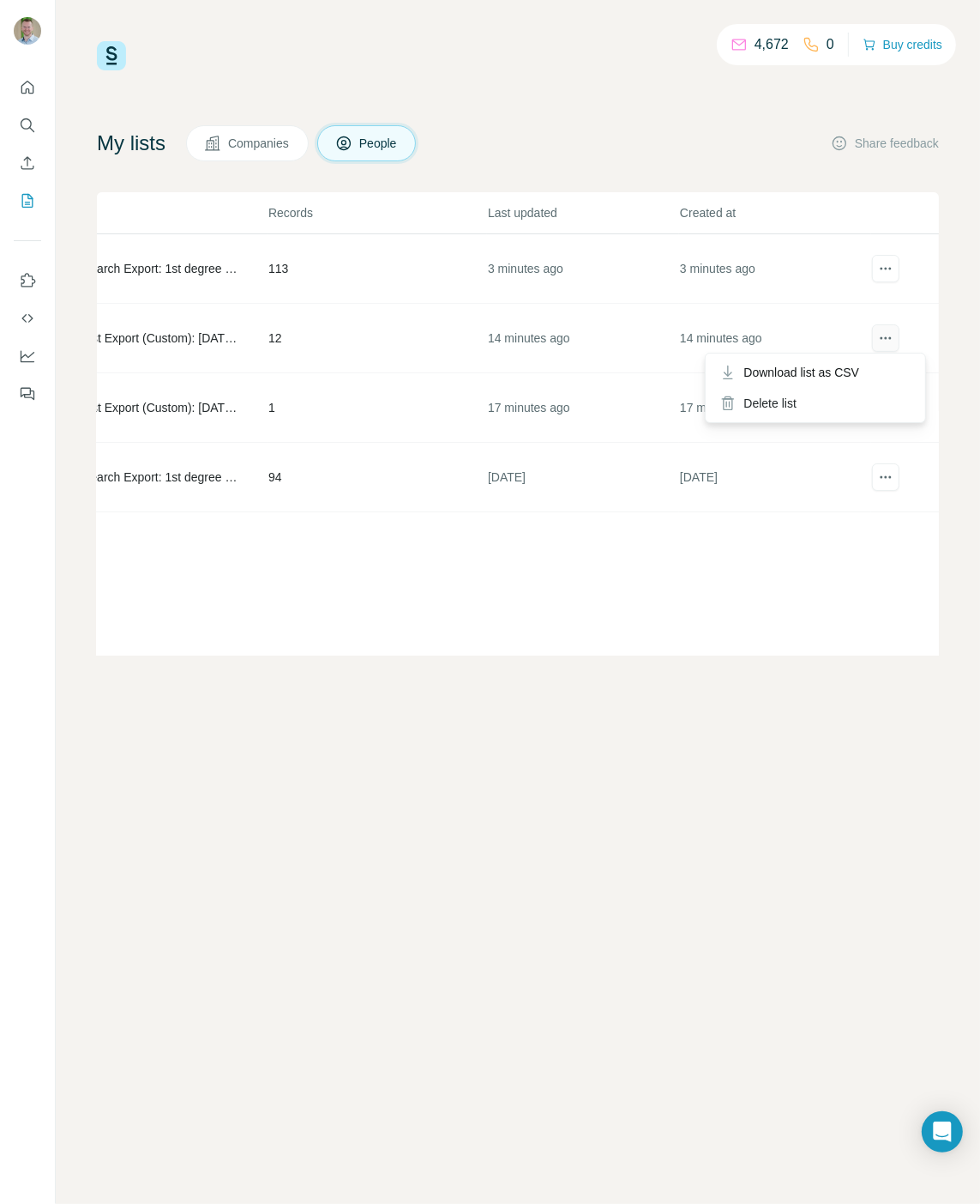
click at [887, 334] on icon "actions" at bounding box center [885, 337] width 17 height 17
click at [817, 415] on div "Delete list" at bounding box center [816, 403] width 213 height 31
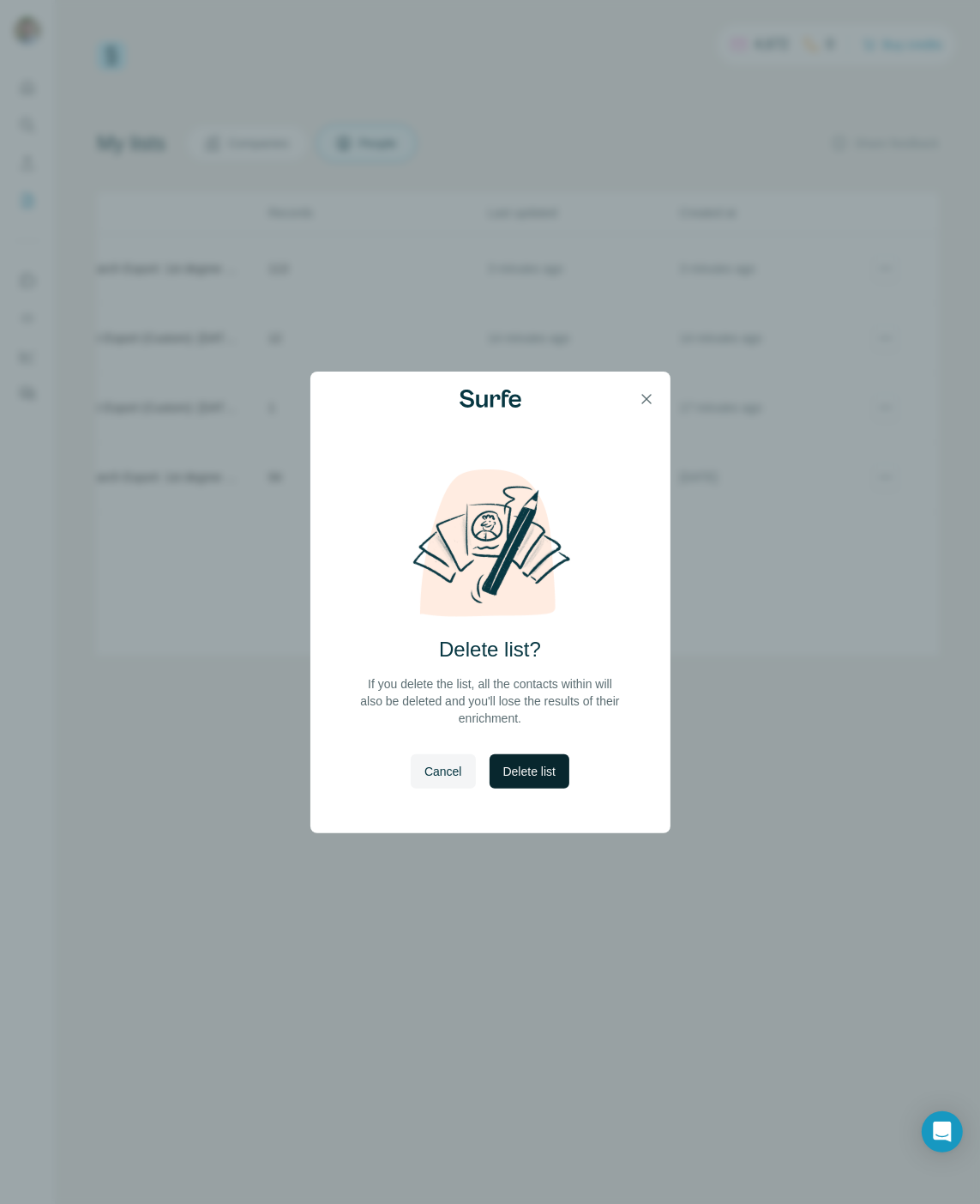
click at [530, 760] on button "Delete list" at bounding box center [529, 770] width 80 height 34
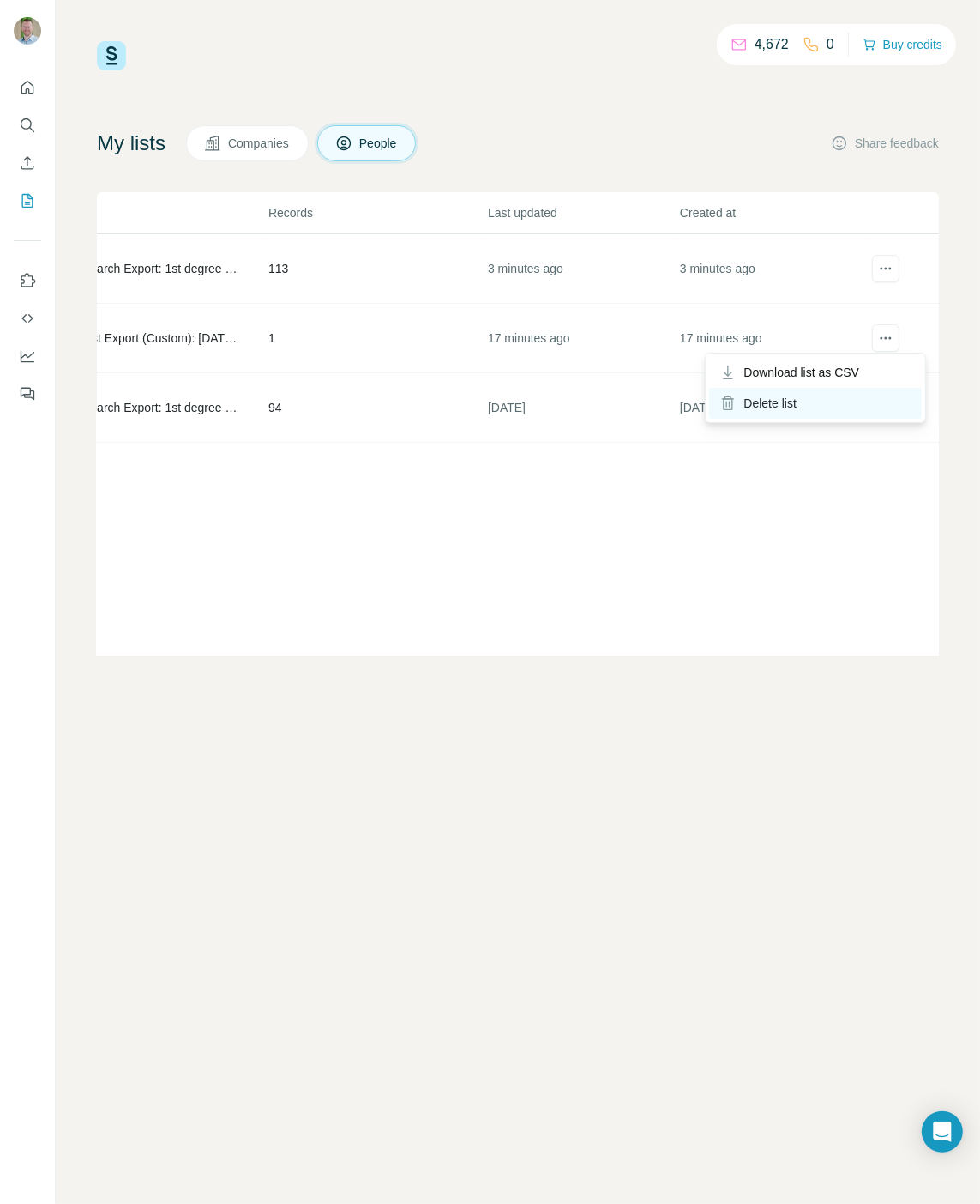
click at [832, 400] on div "Delete list" at bounding box center [816, 403] width 213 height 31
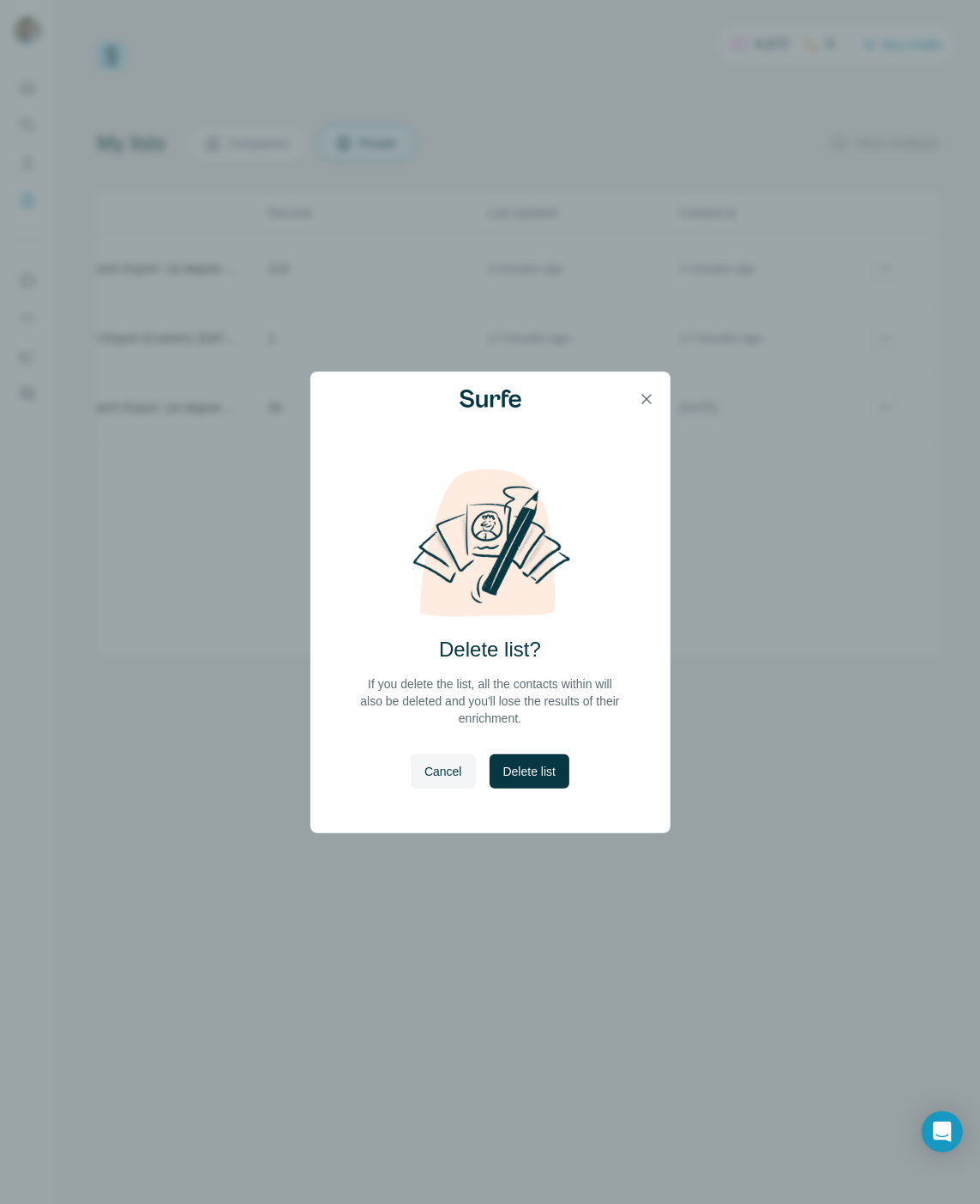
click at [531, 774] on span "Delete list" at bounding box center [529, 770] width 52 height 17
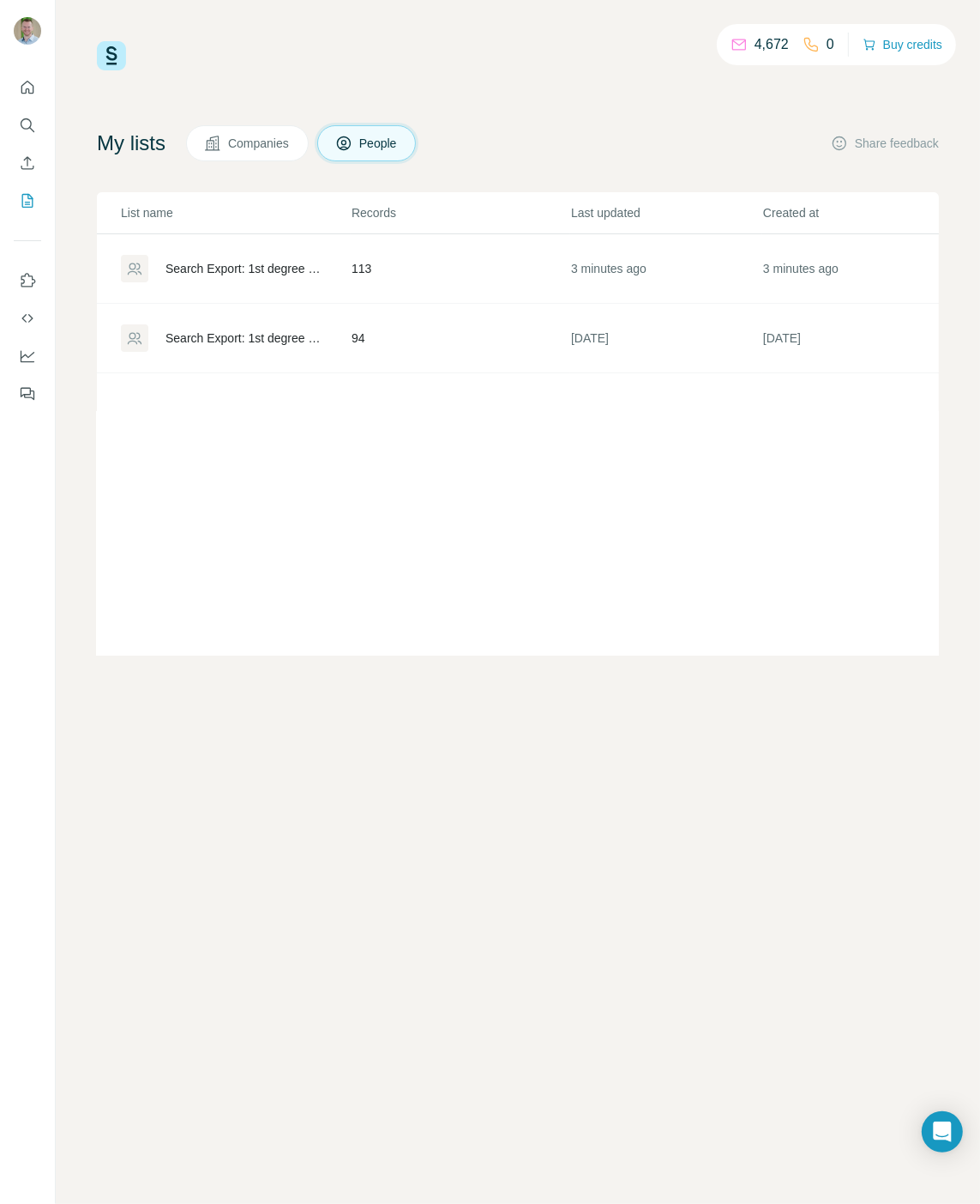
scroll to position [0, 0]
